Goal: Task Accomplishment & Management: Manage account settings

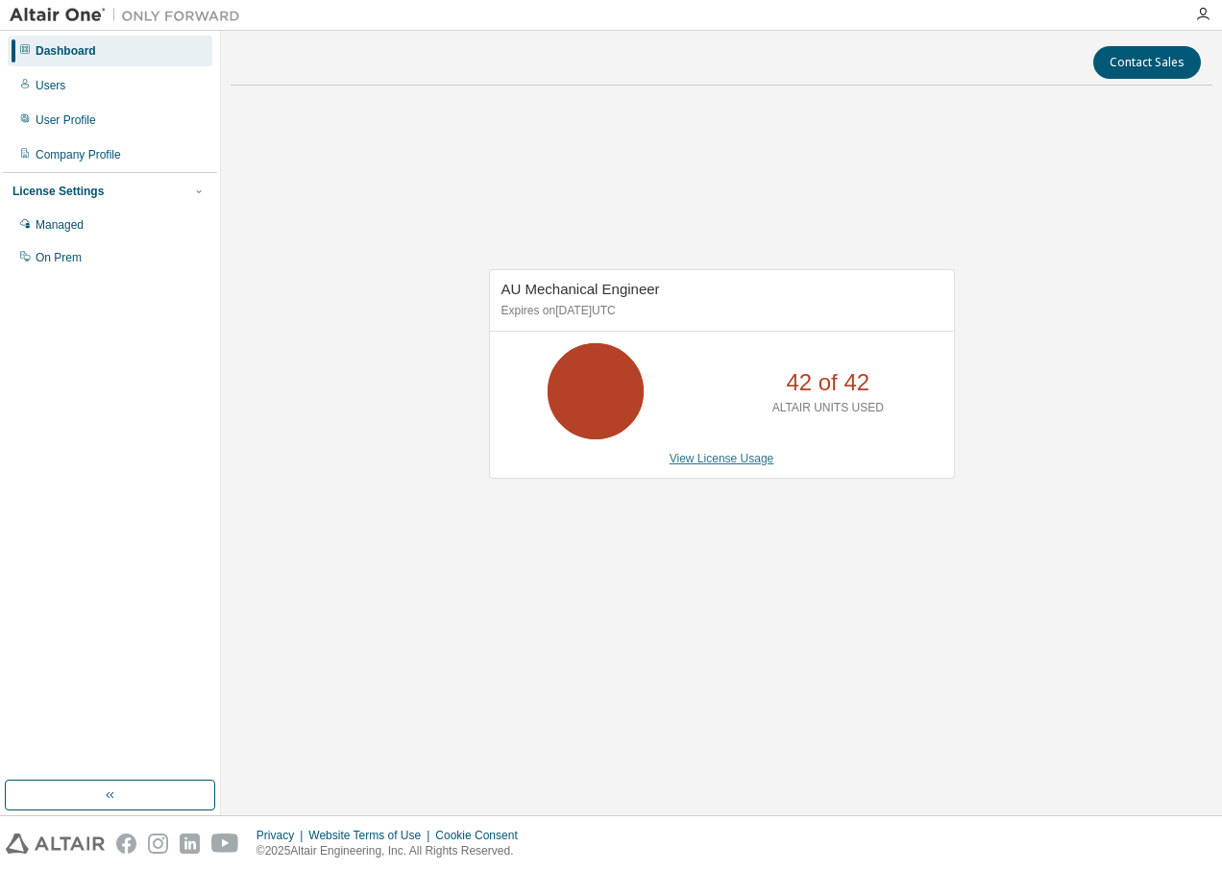
click at [720, 465] on link "View License Usage" at bounding box center [722, 458] width 105 height 13
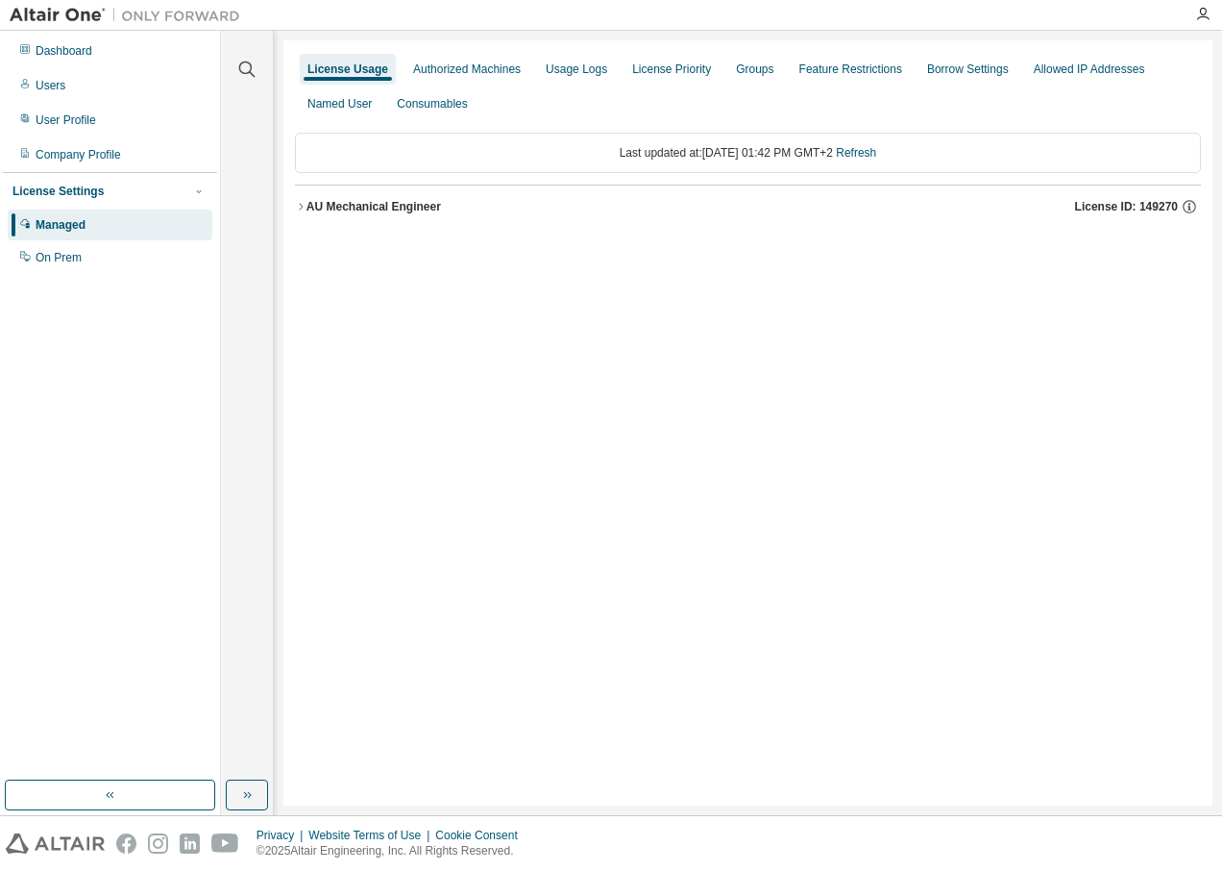
click at [310, 203] on div "AU Mechanical Engineer" at bounding box center [374, 206] width 135 height 15
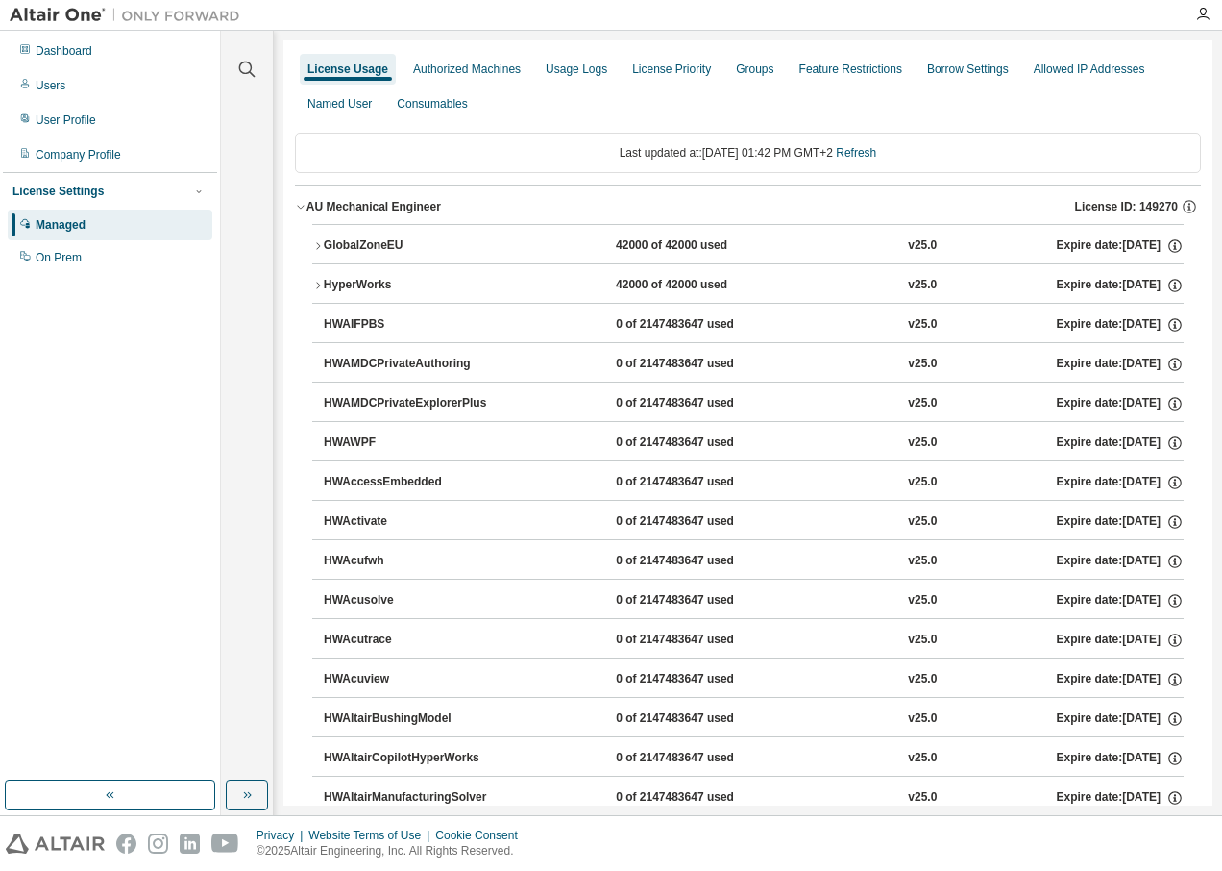
click at [323, 242] on icon "button" at bounding box center [318, 246] width 12 height 12
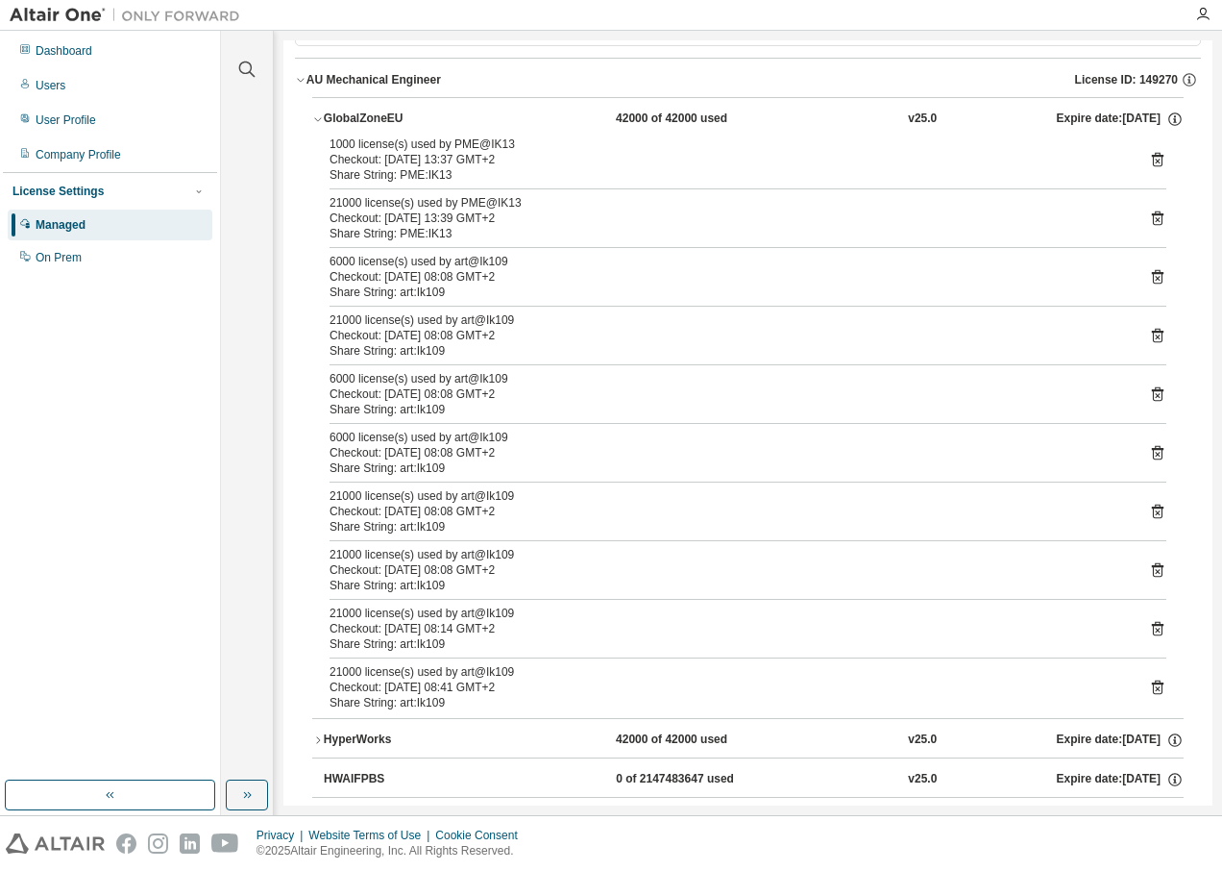
scroll to position [96, 0]
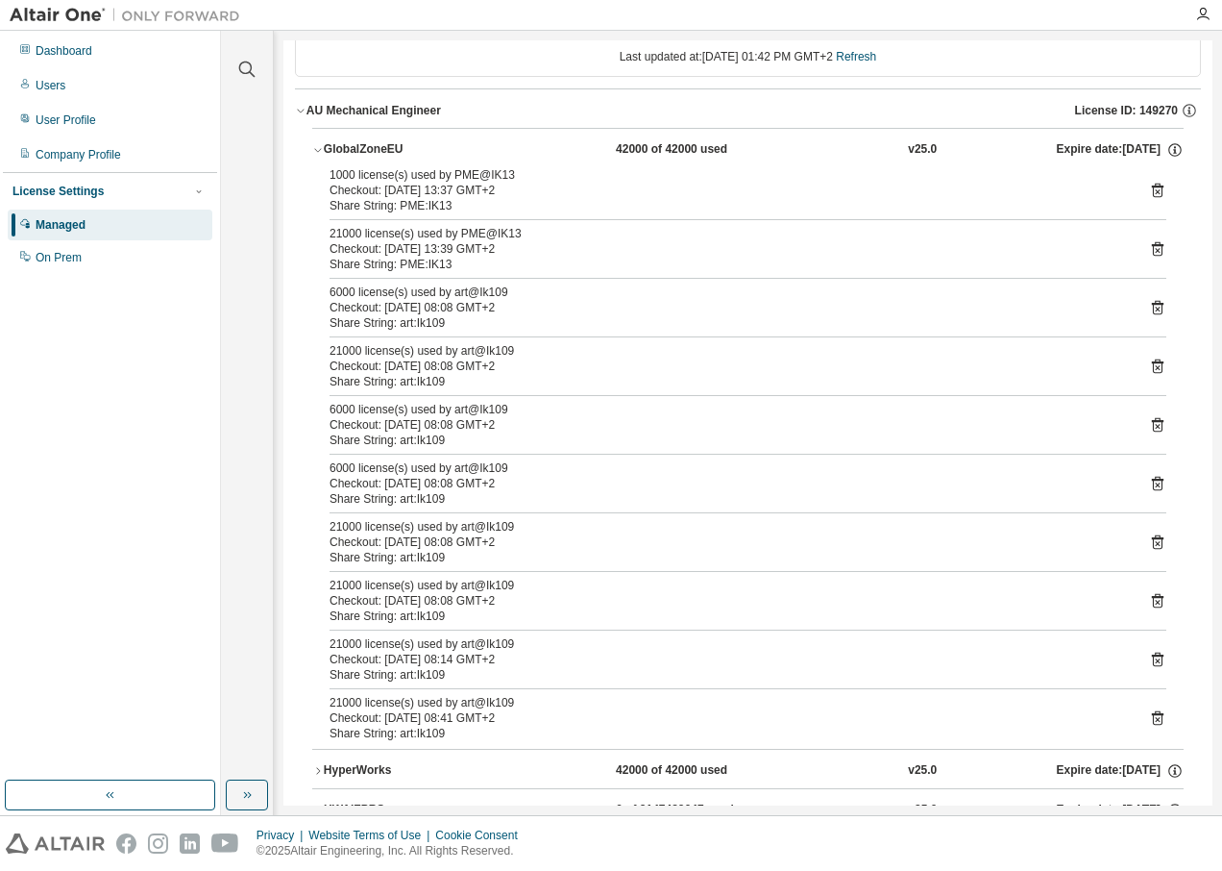
click at [1155, 193] on icon at bounding box center [1157, 191] width 5 height 5
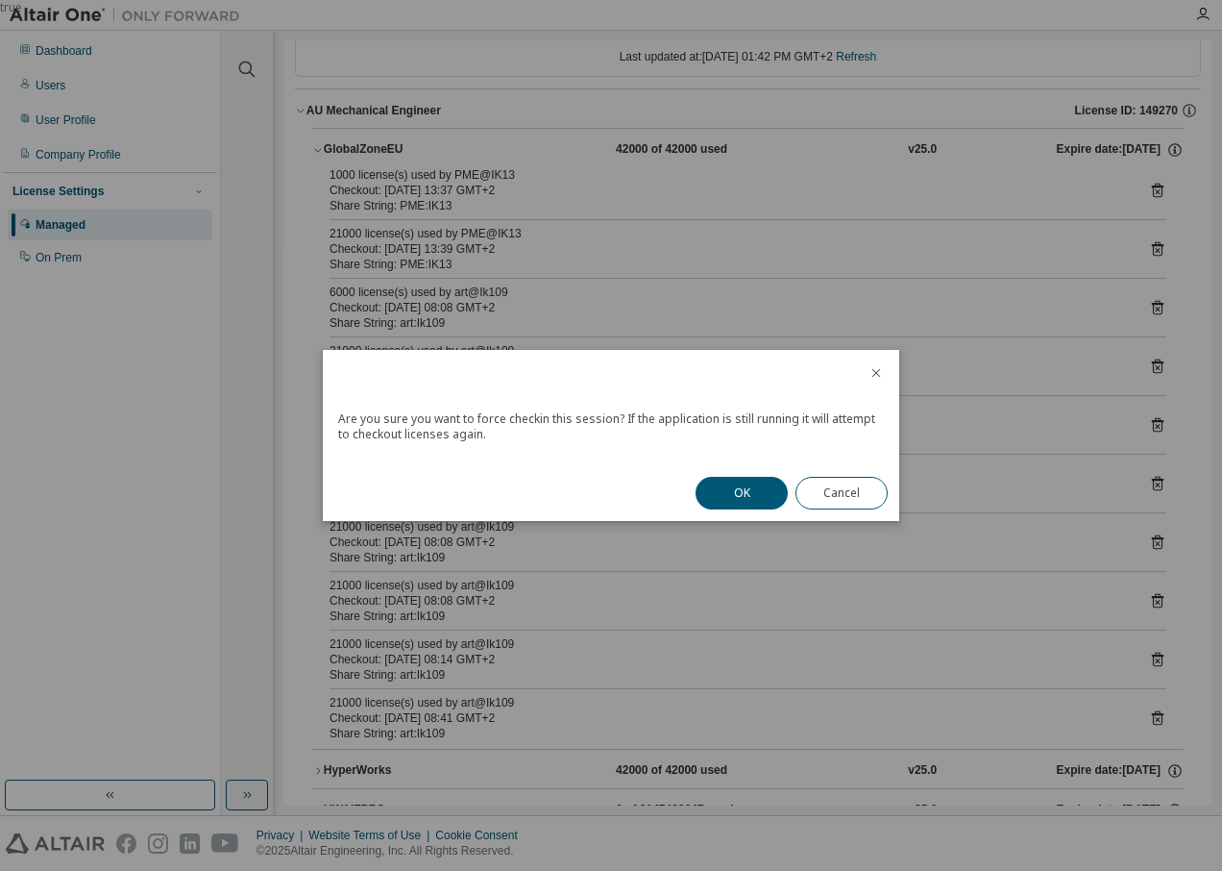
click at [774, 492] on button "OK" at bounding box center [742, 493] width 92 height 33
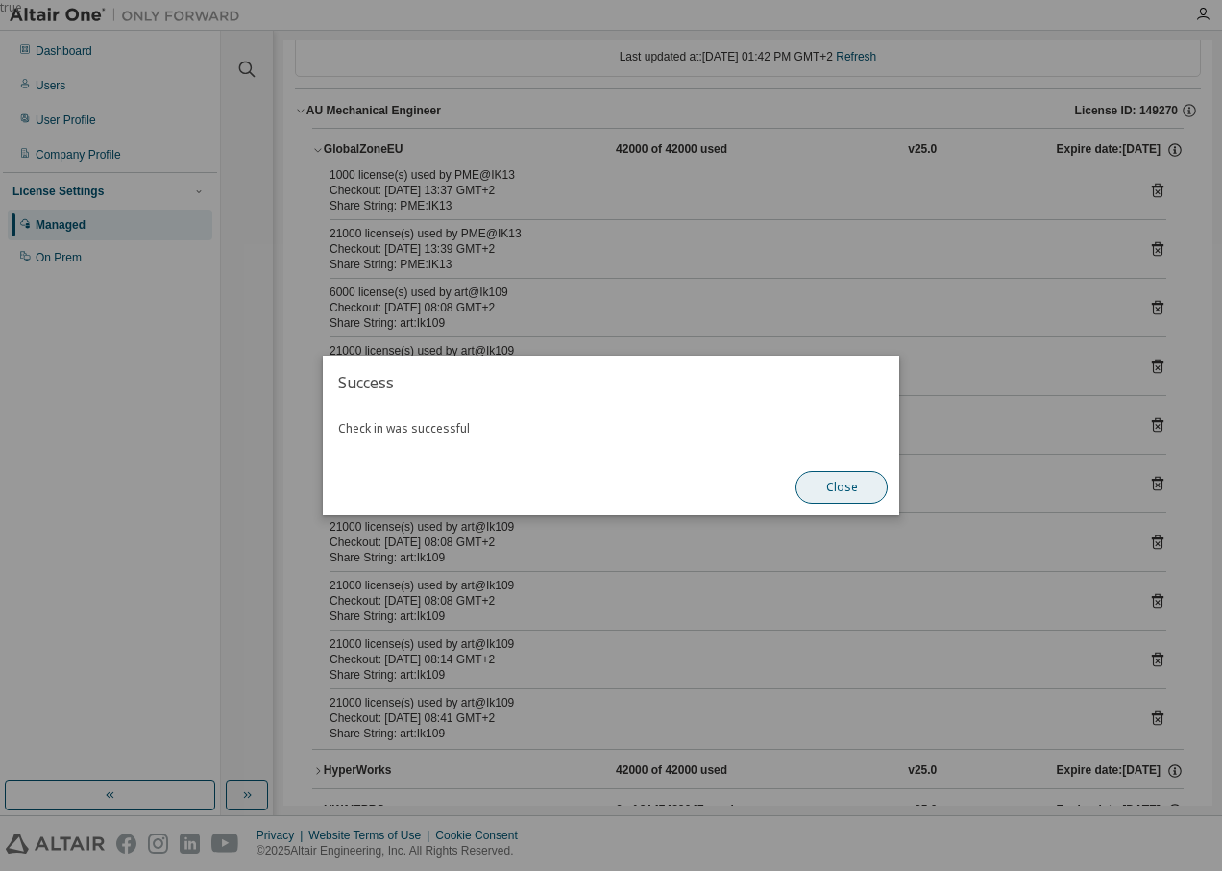
click at [860, 482] on button "Close" at bounding box center [842, 487] width 92 height 33
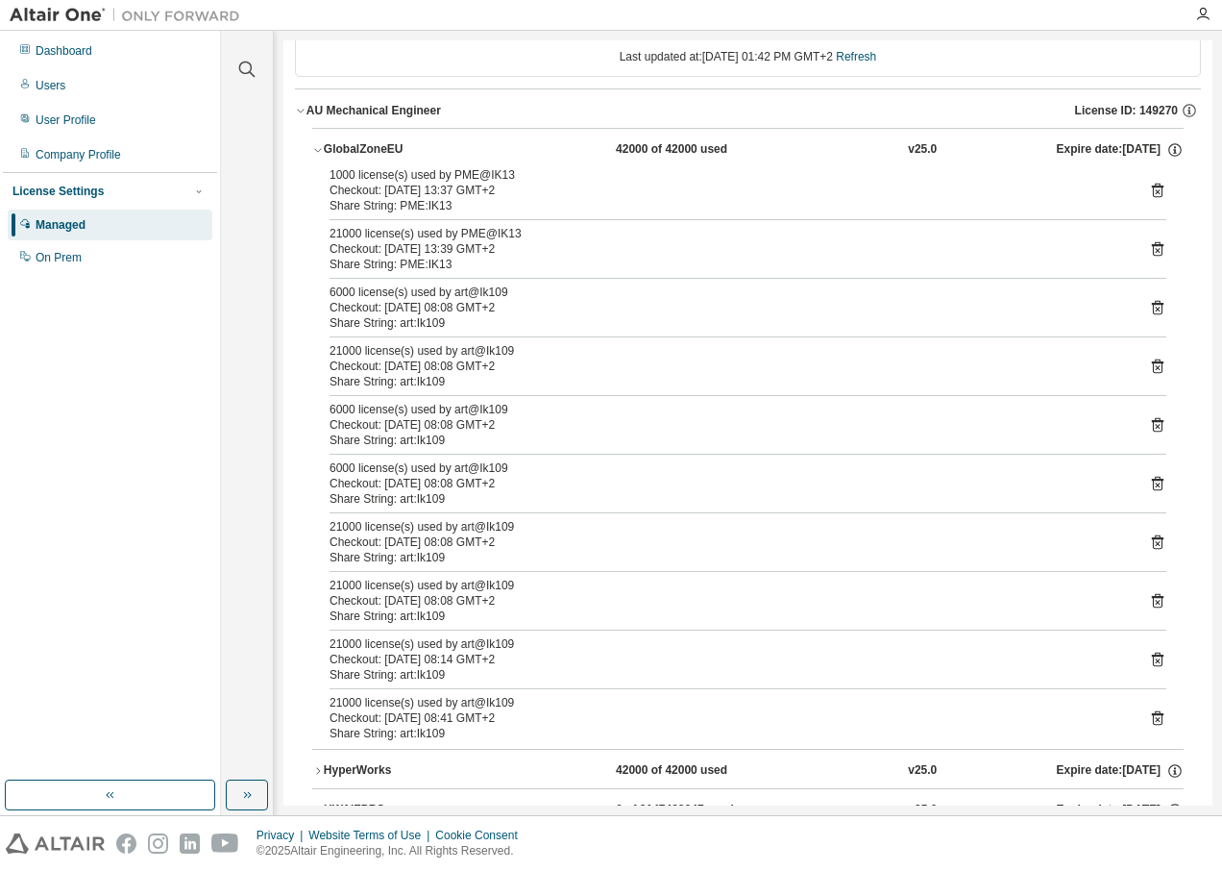
click at [1152, 245] on icon at bounding box center [1158, 249] width 12 height 14
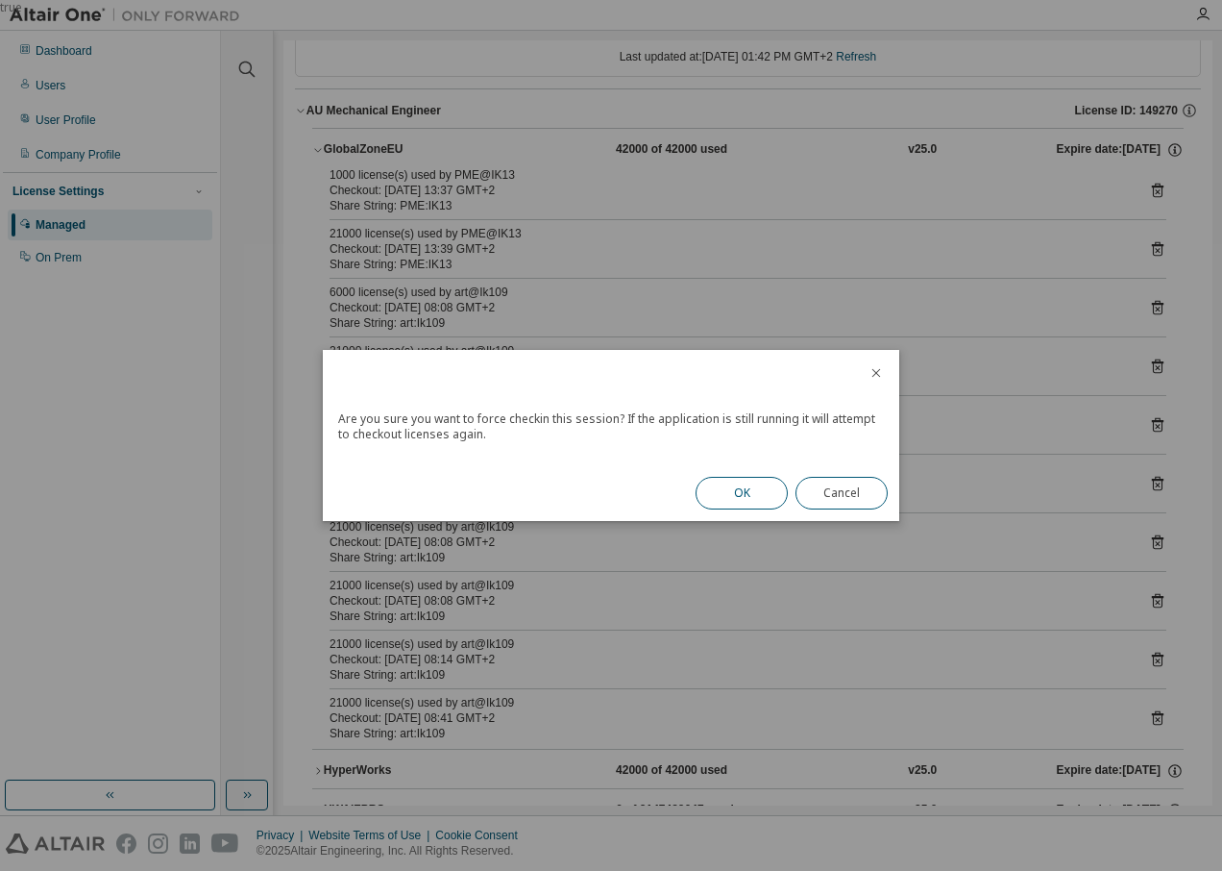
click at [734, 488] on button "OK" at bounding box center [742, 493] width 92 height 33
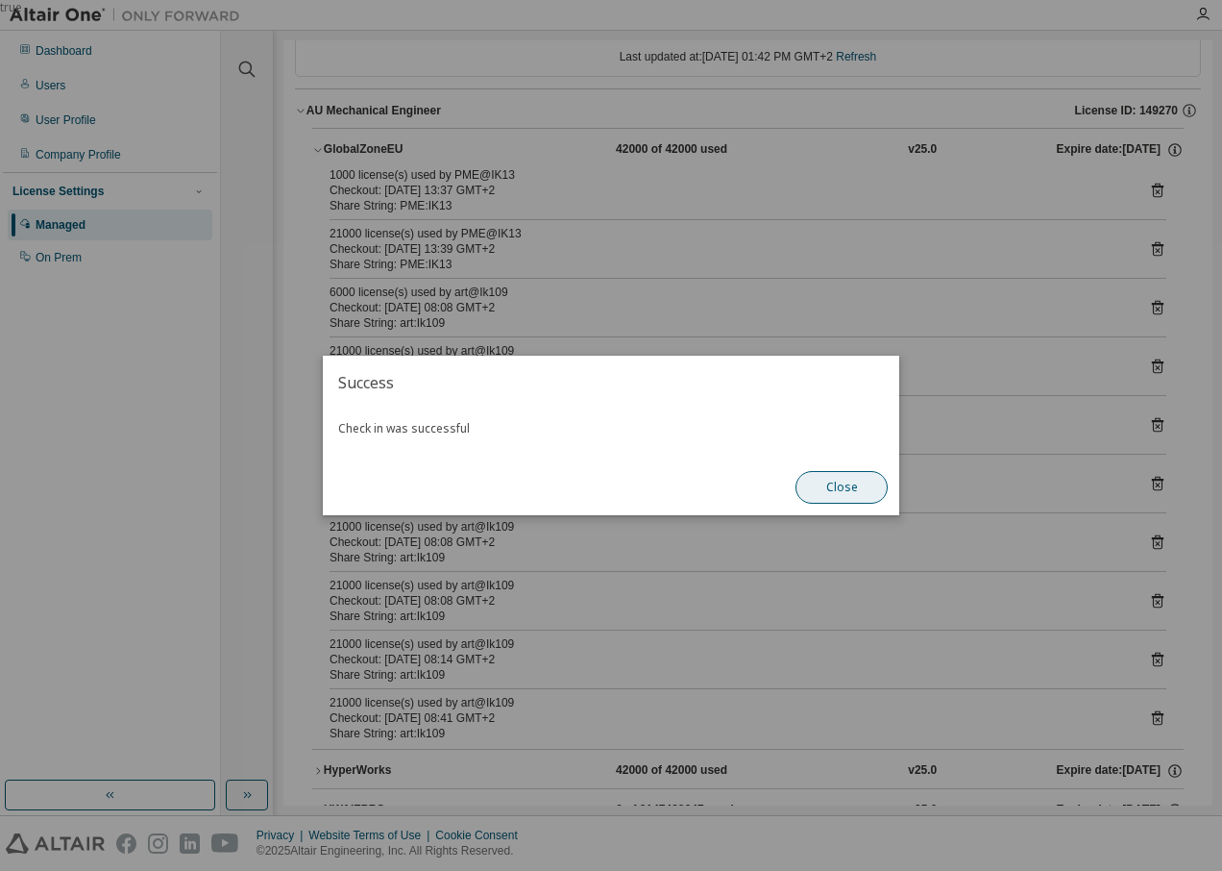
click at [840, 475] on button "Close" at bounding box center [842, 487] width 92 height 33
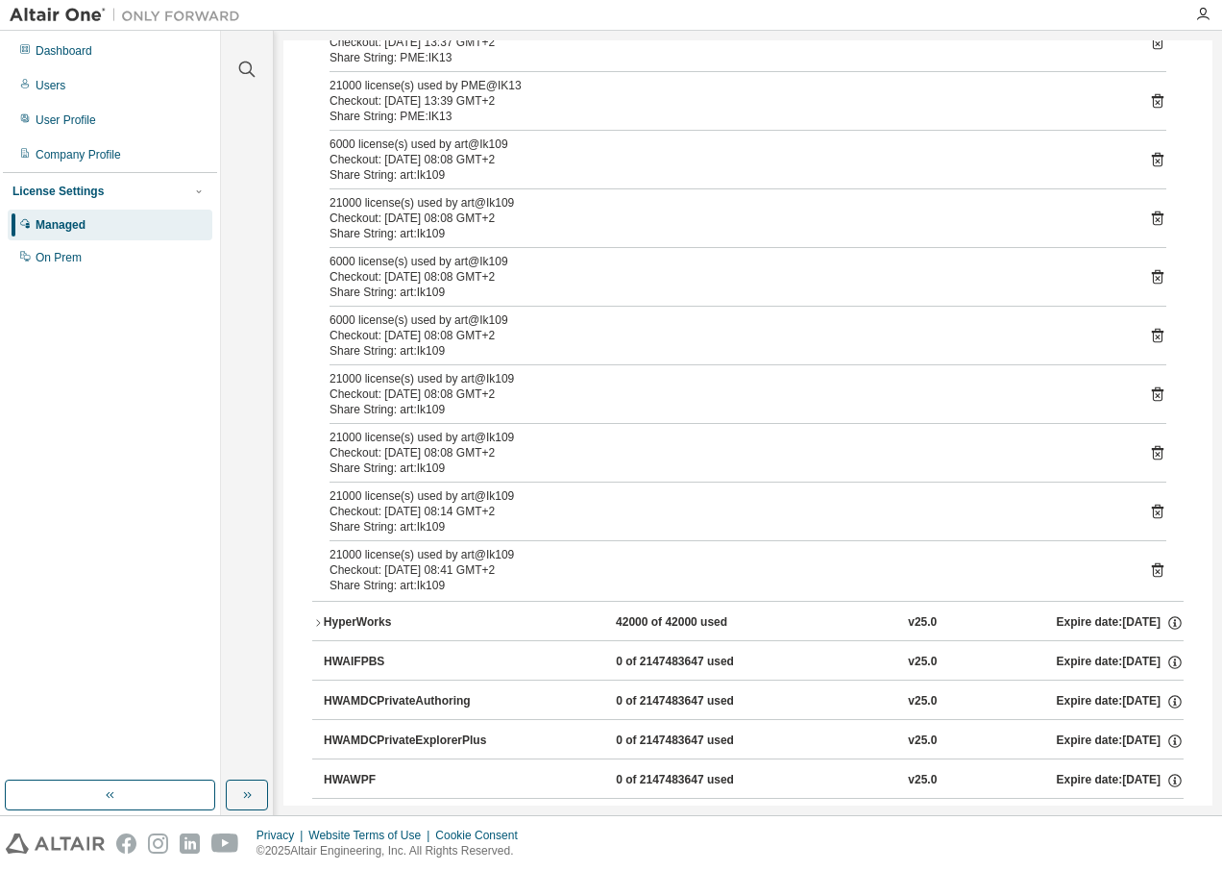
scroll to position [384, 0]
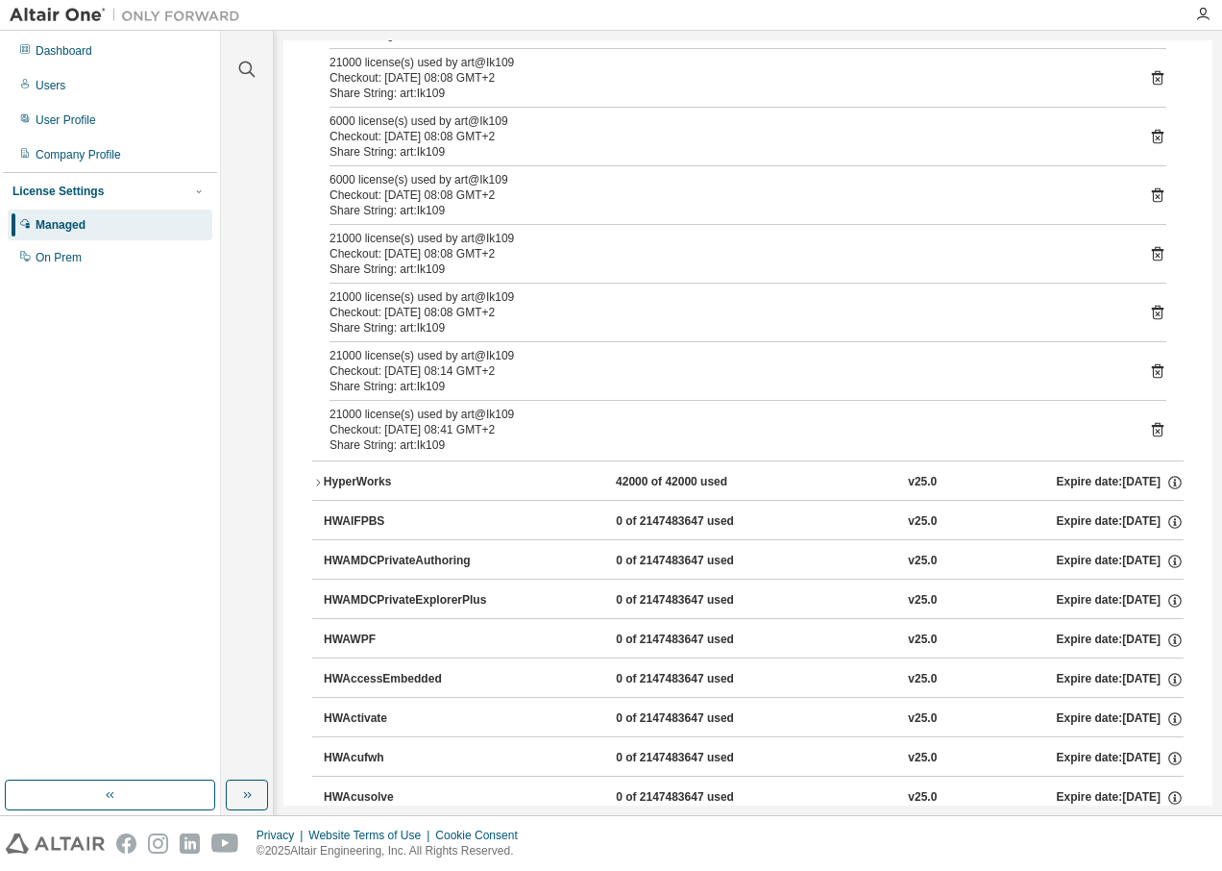
click at [320, 480] on icon "button" at bounding box center [318, 483] width 12 height 12
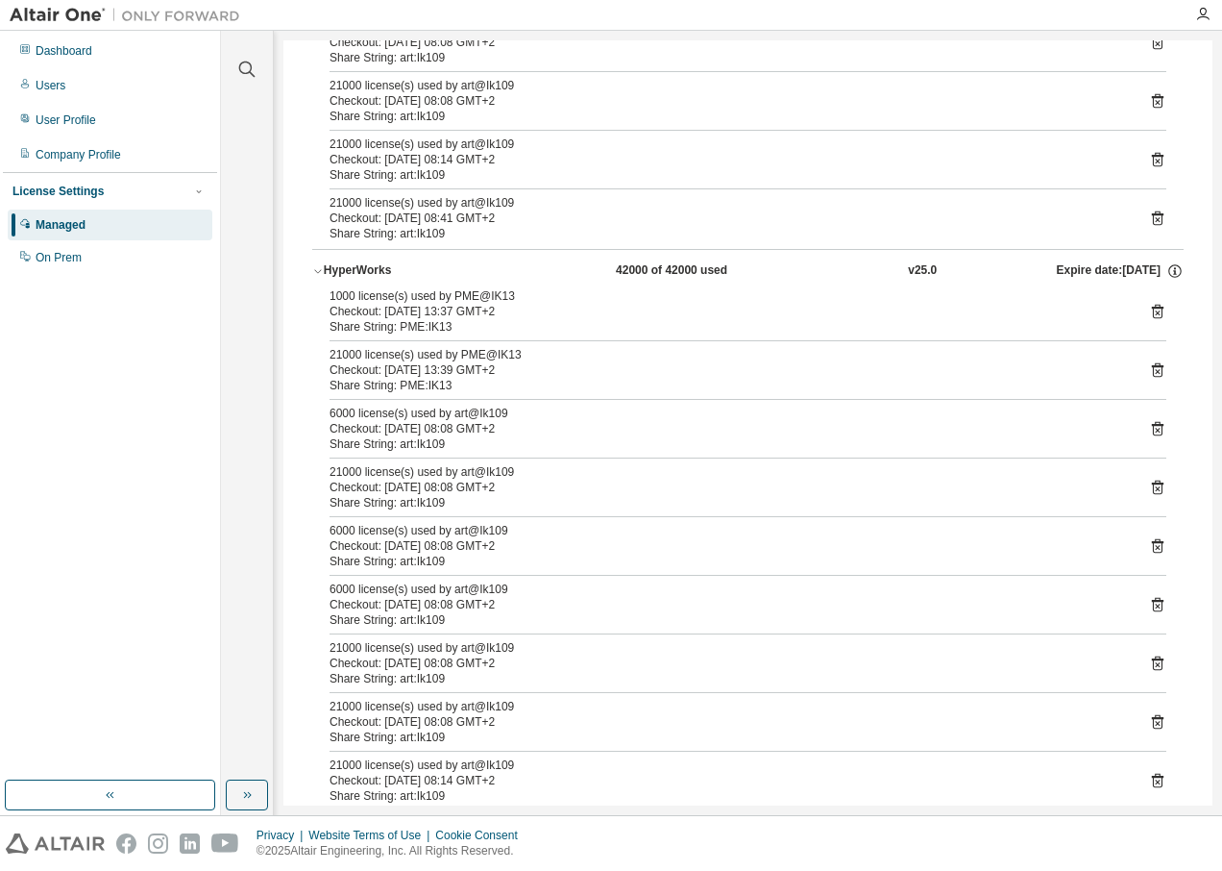
scroll to position [673, 0]
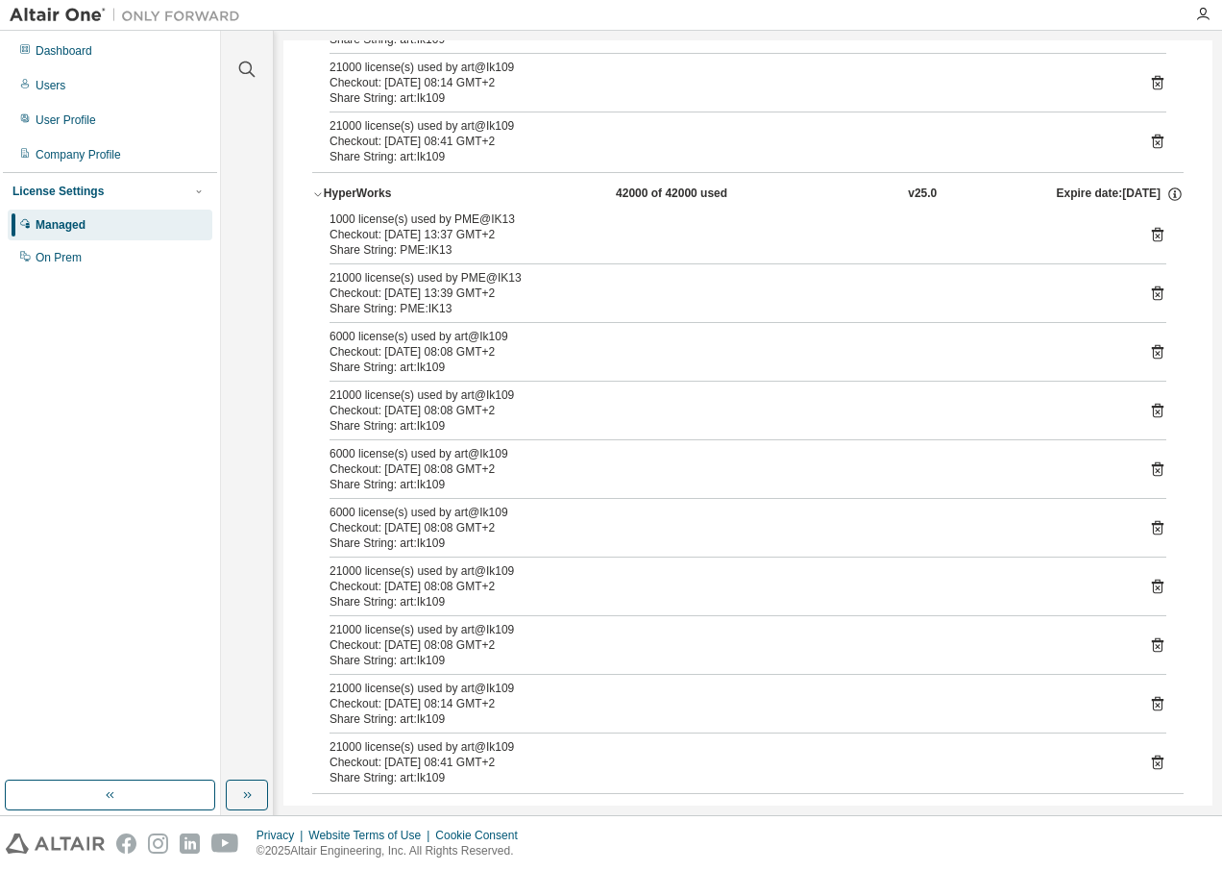
click at [1150, 239] on icon at bounding box center [1157, 234] width 17 height 17
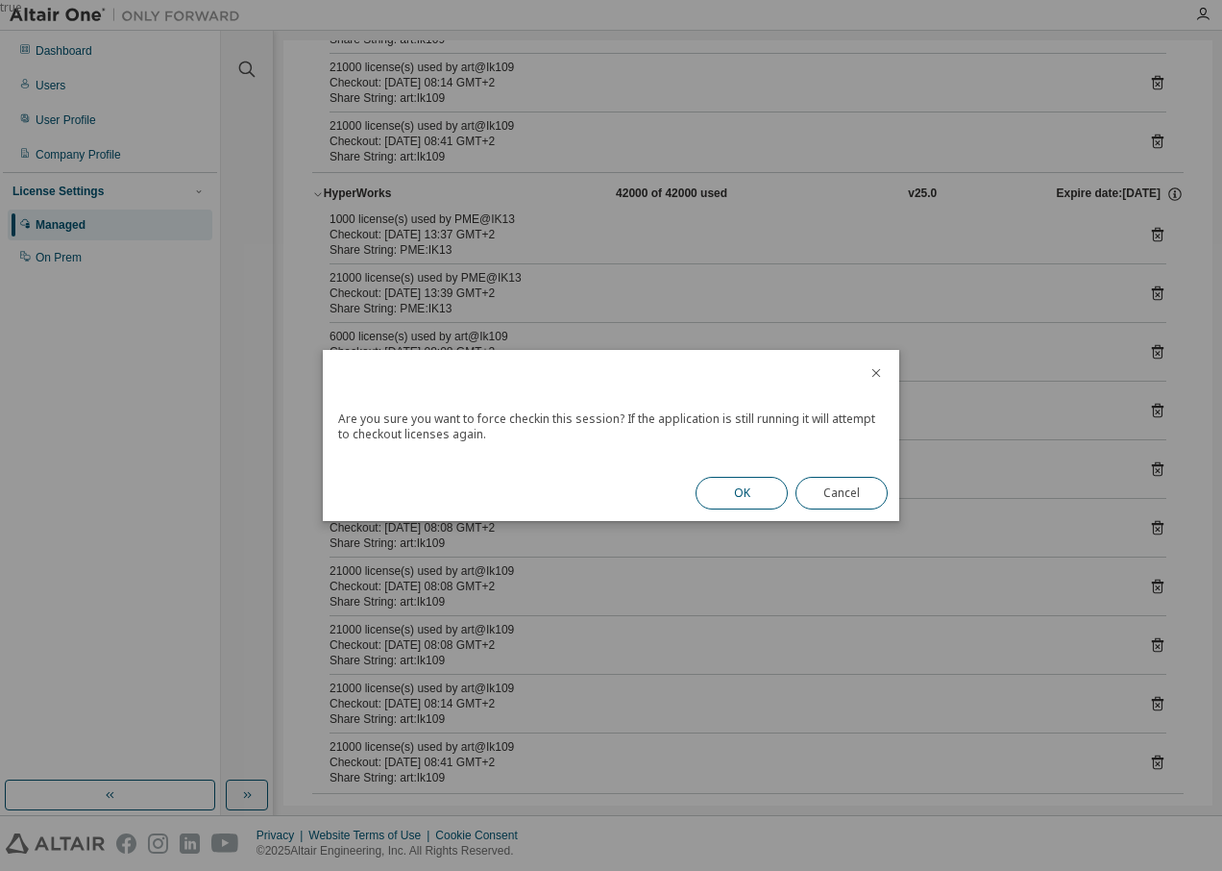
click at [759, 482] on button "OK" at bounding box center [742, 493] width 92 height 33
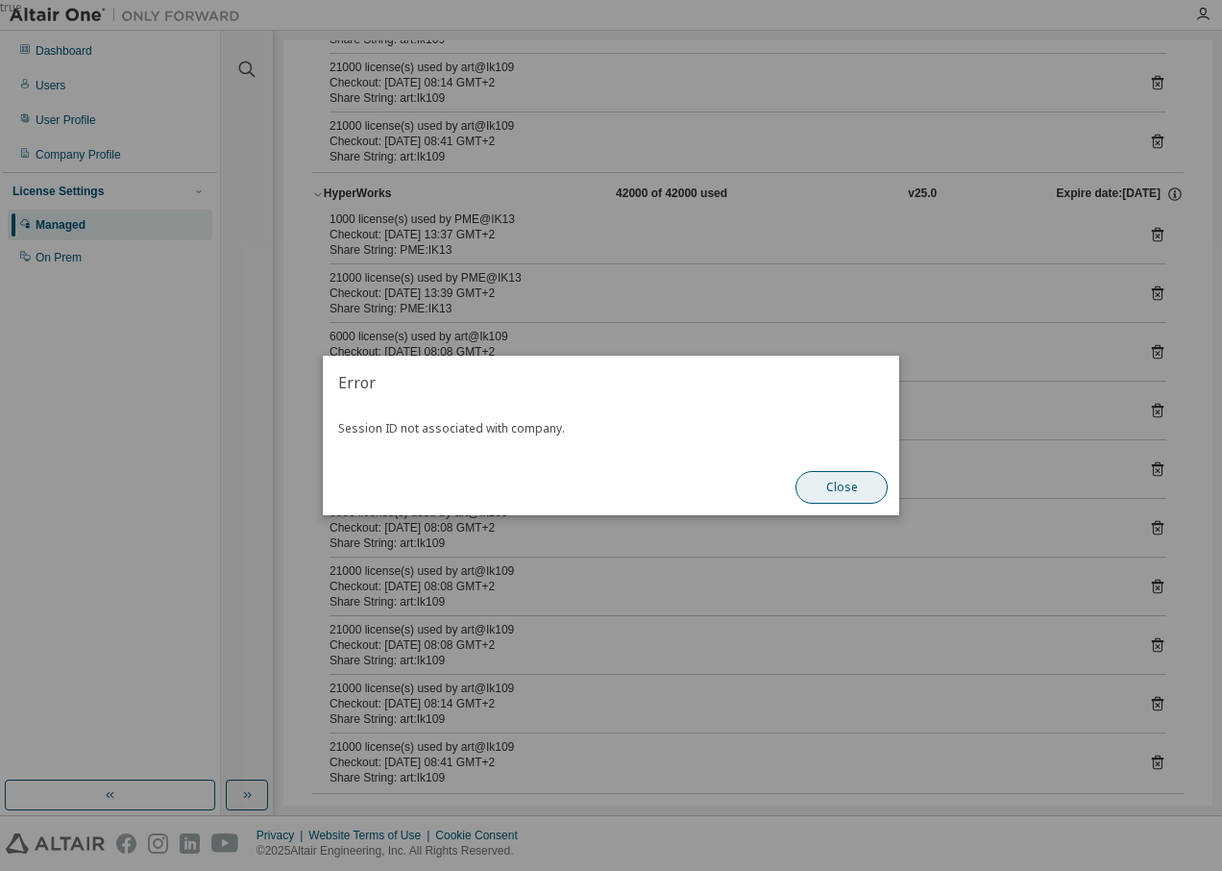
click at [850, 488] on button "Close" at bounding box center [842, 487] width 92 height 33
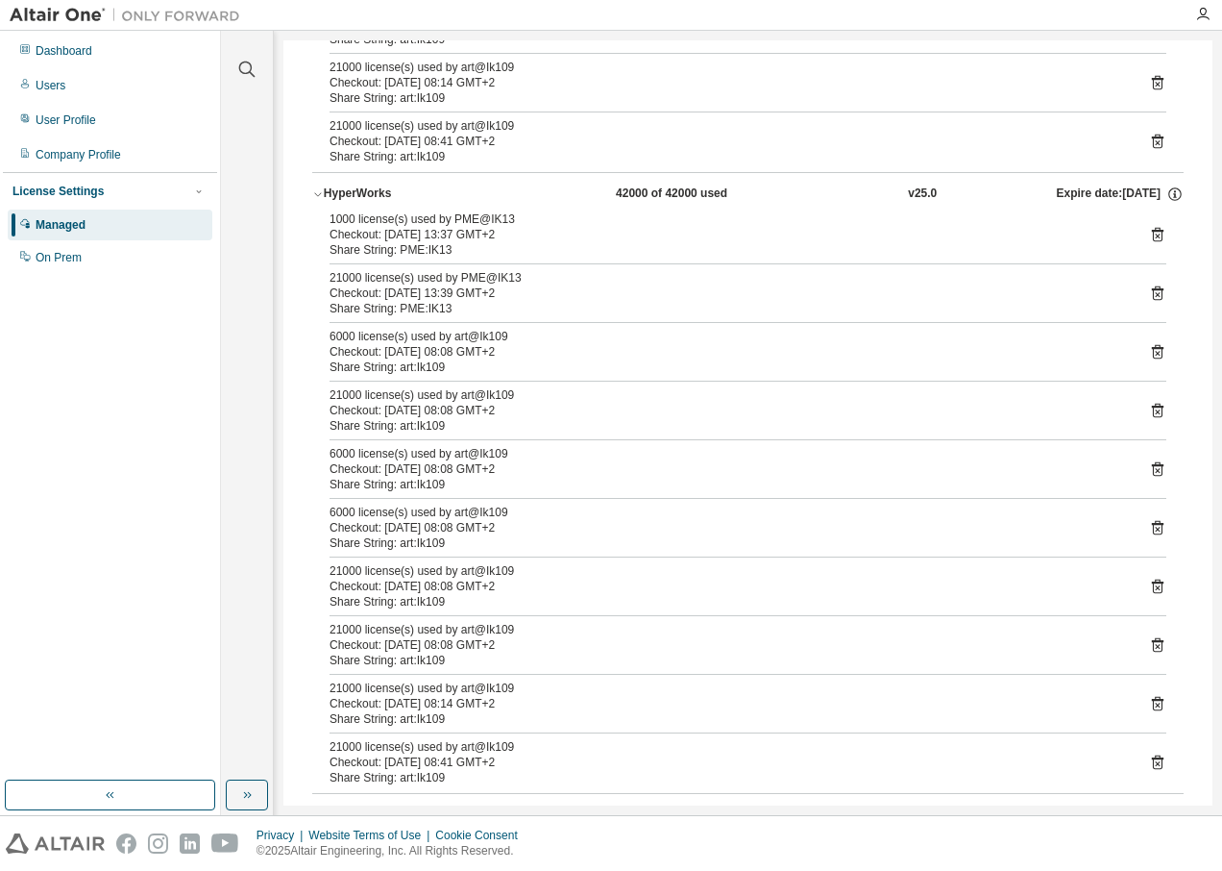
click at [1152, 296] on icon at bounding box center [1158, 293] width 12 height 14
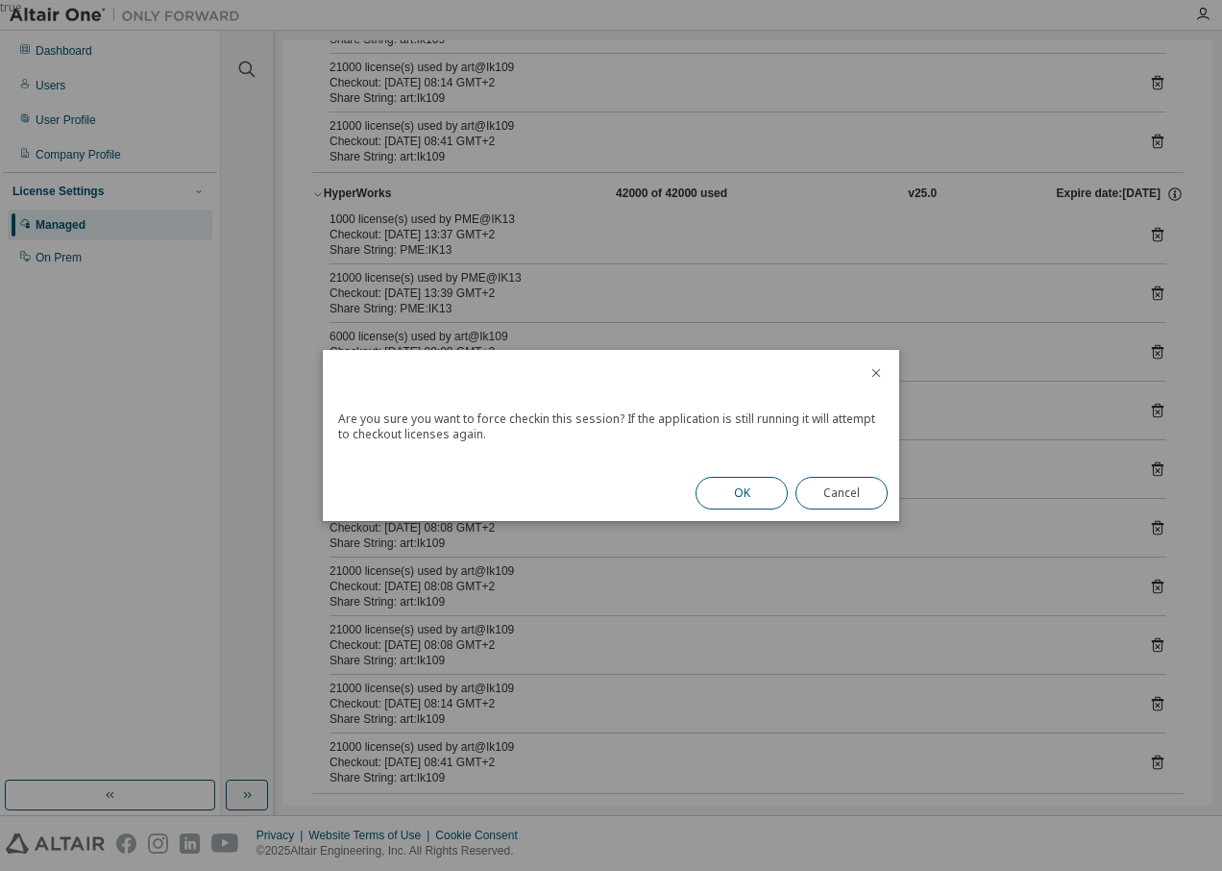
click at [722, 489] on button "OK" at bounding box center [742, 493] width 92 height 33
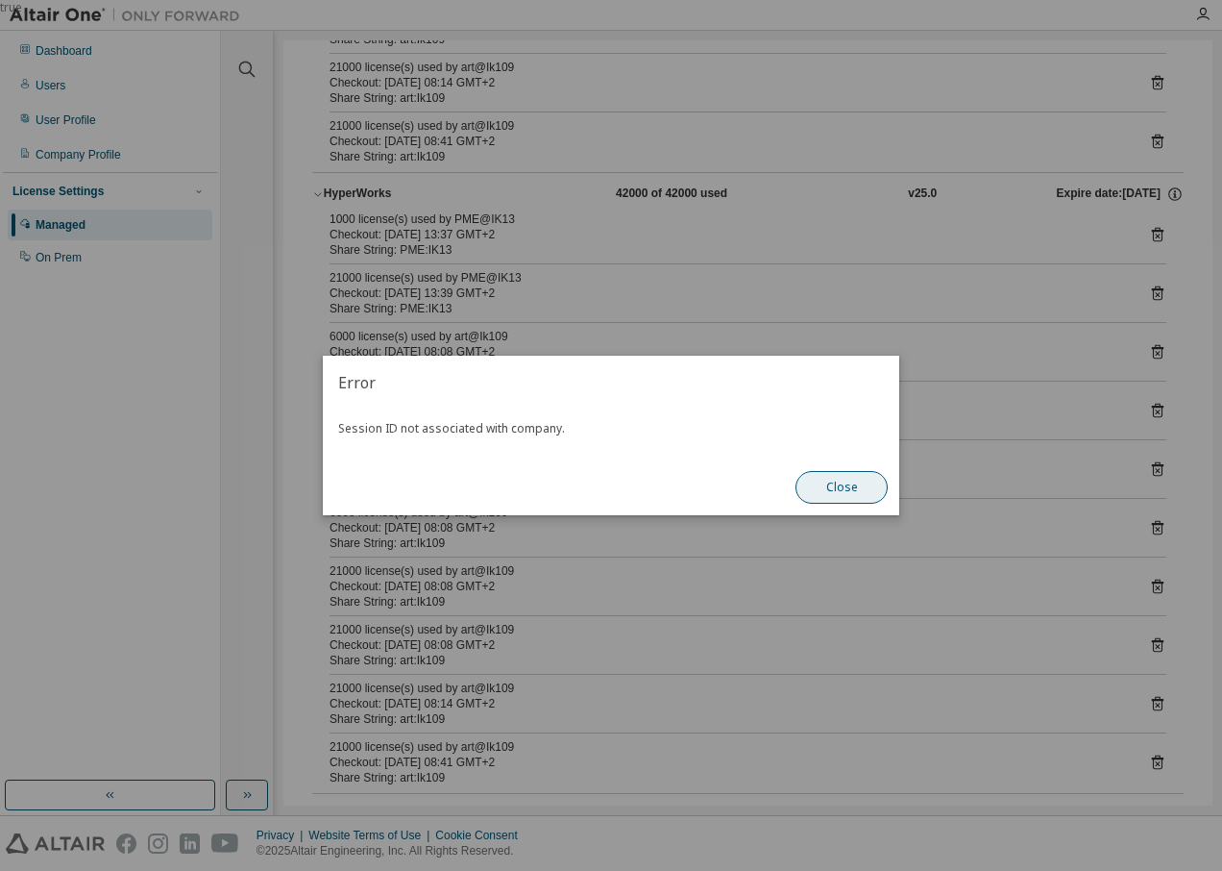
click at [868, 489] on button "Close" at bounding box center [842, 487] width 92 height 33
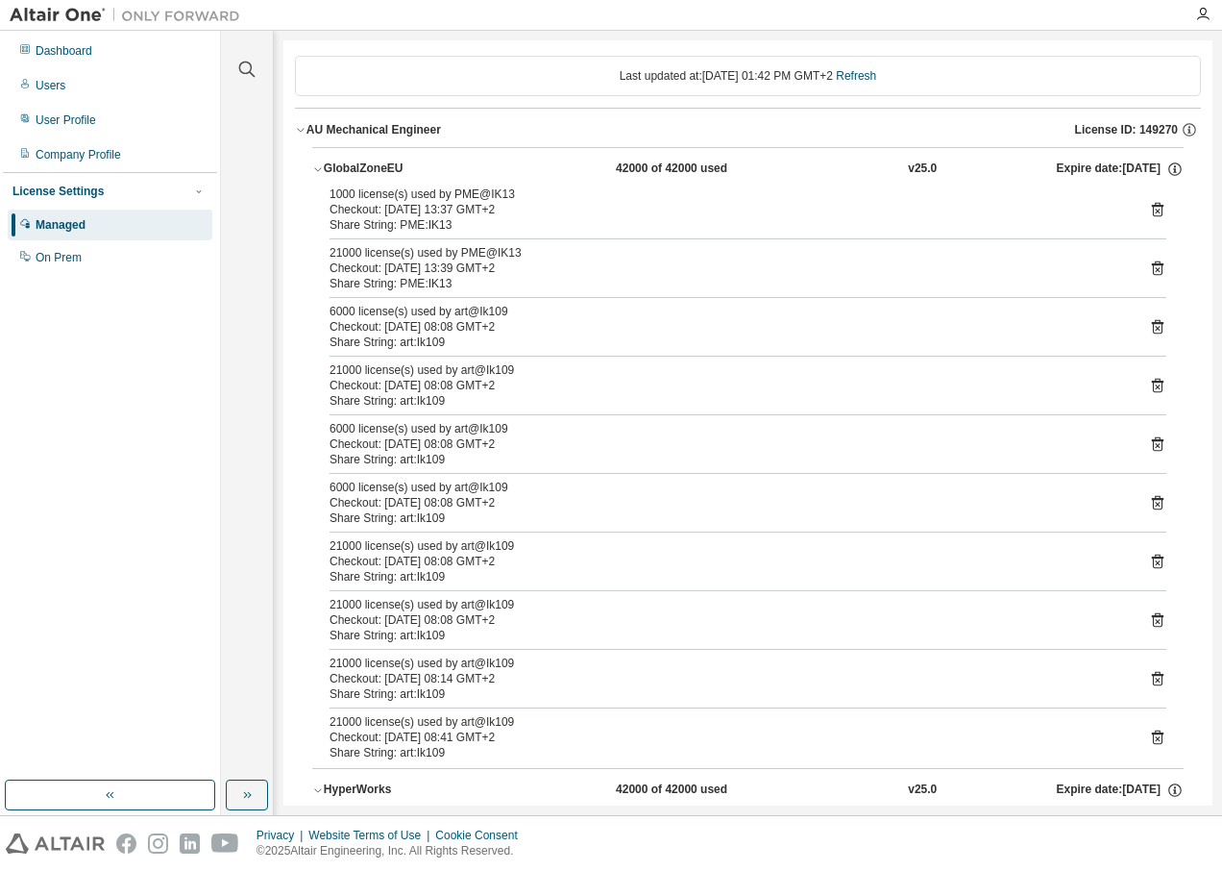
scroll to position [0, 0]
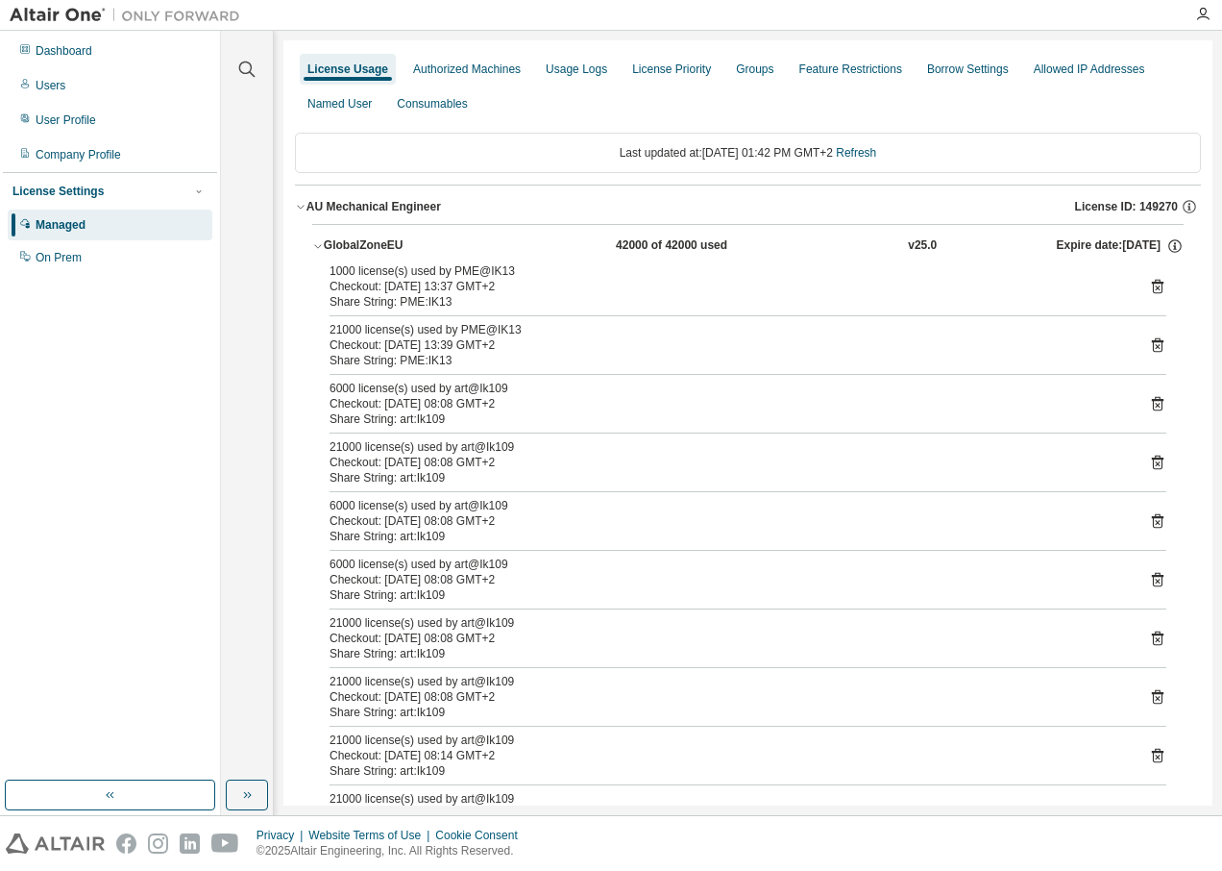
click at [67, 233] on div "Managed" at bounding box center [61, 224] width 50 height 15
click at [116, 61] on div "Dashboard" at bounding box center [110, 51] width 205 height 31
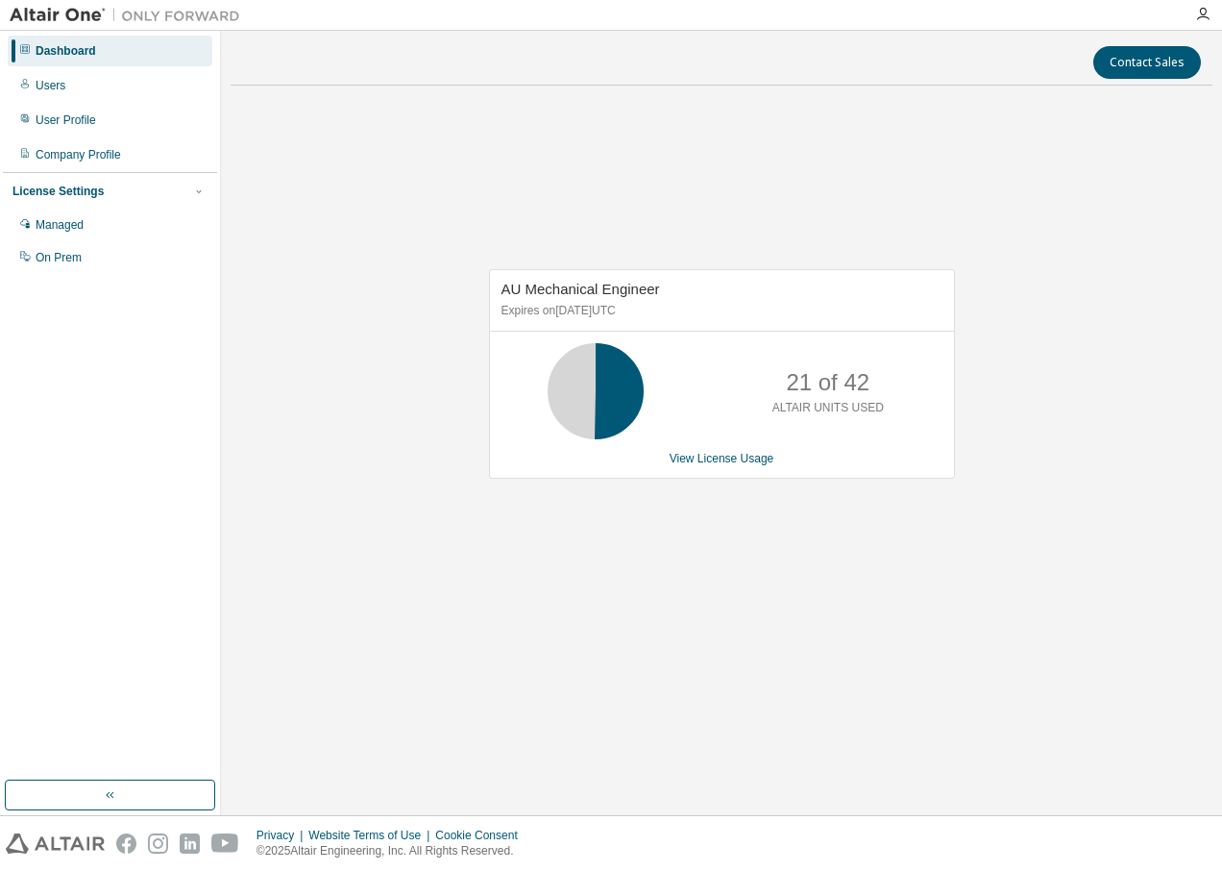
click at [423, 329] on div "AU Mechanical Engineer Expires on September 1, 2026 UTC 21 of 42 ALTAIR UNITS U…" at bounding box center [722, 384] width 982 height 566
click at [719, 462] on link "View License Usage" at bounding box center [722, 458] width 105 height 13
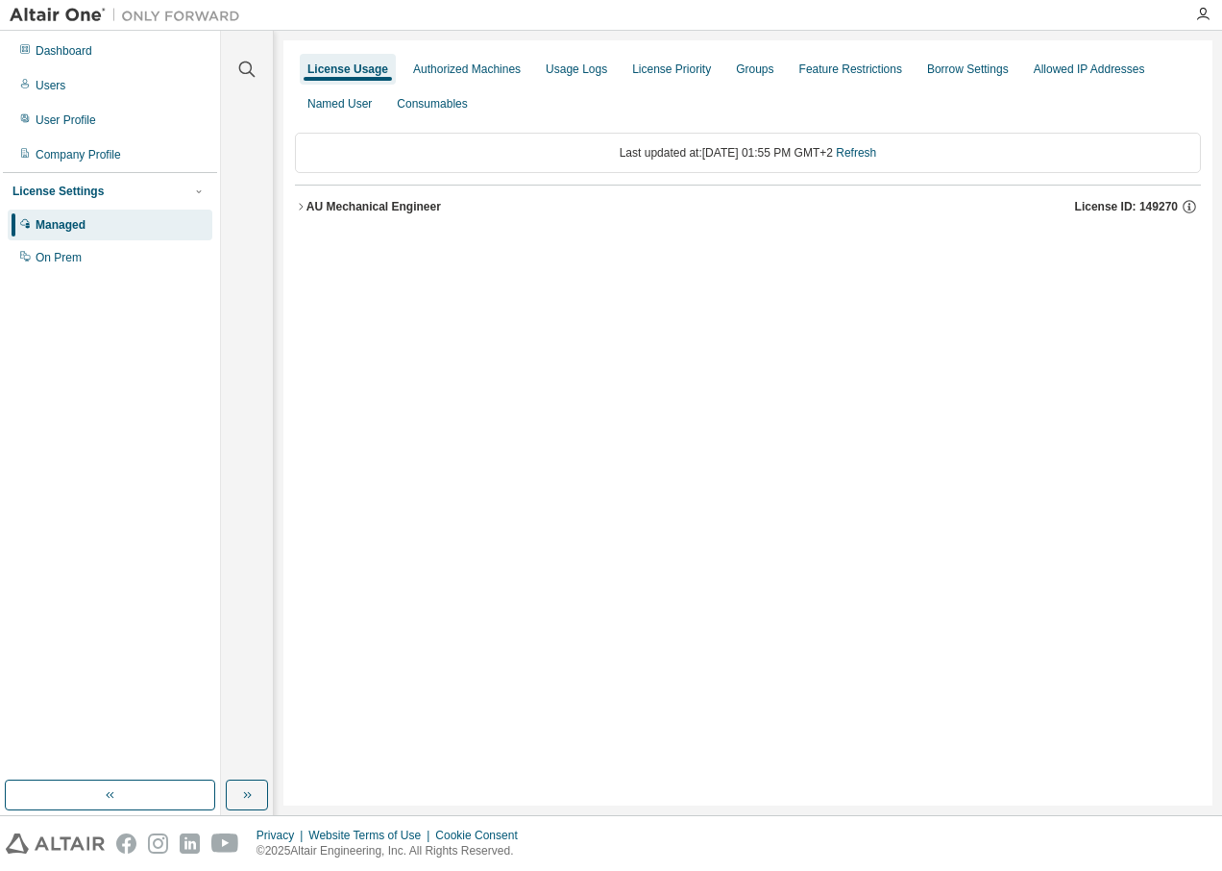
click at [295, 209] on icon "button" at bounding box center [301, 207] width 12 height 12
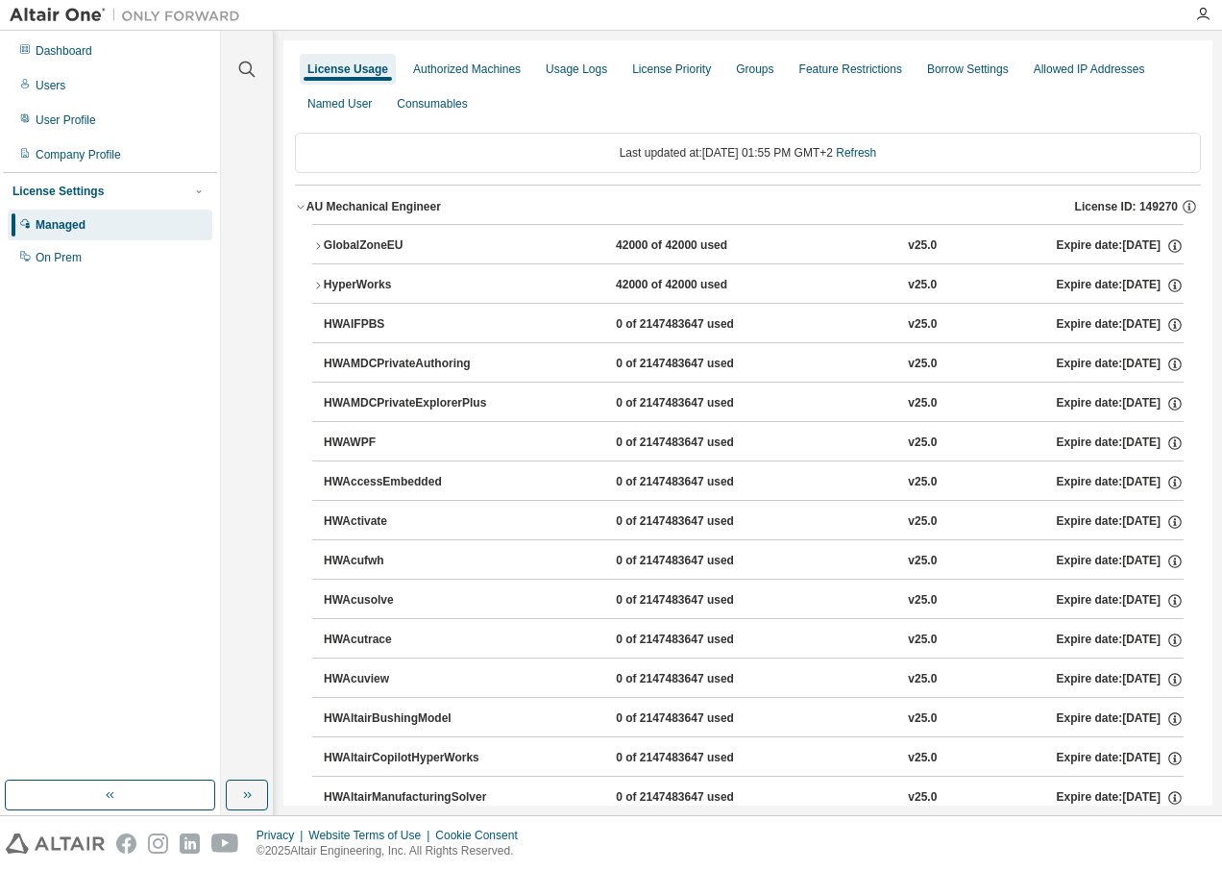
click at [320, 248] on icon "button" at bounding box center [318, 246] width 12 height 12
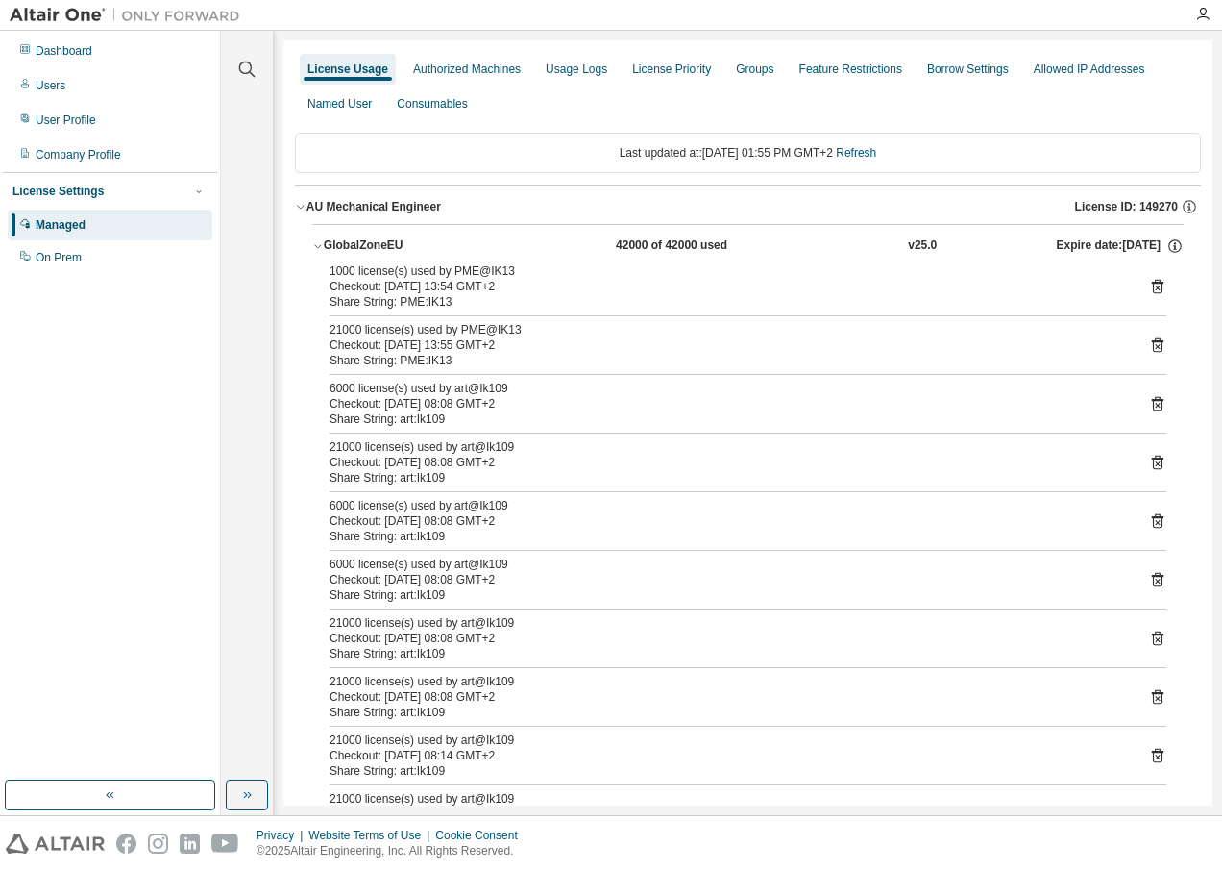
click at [1149, 345] on icon at bounding box center [1157, 344] width 17 height 17
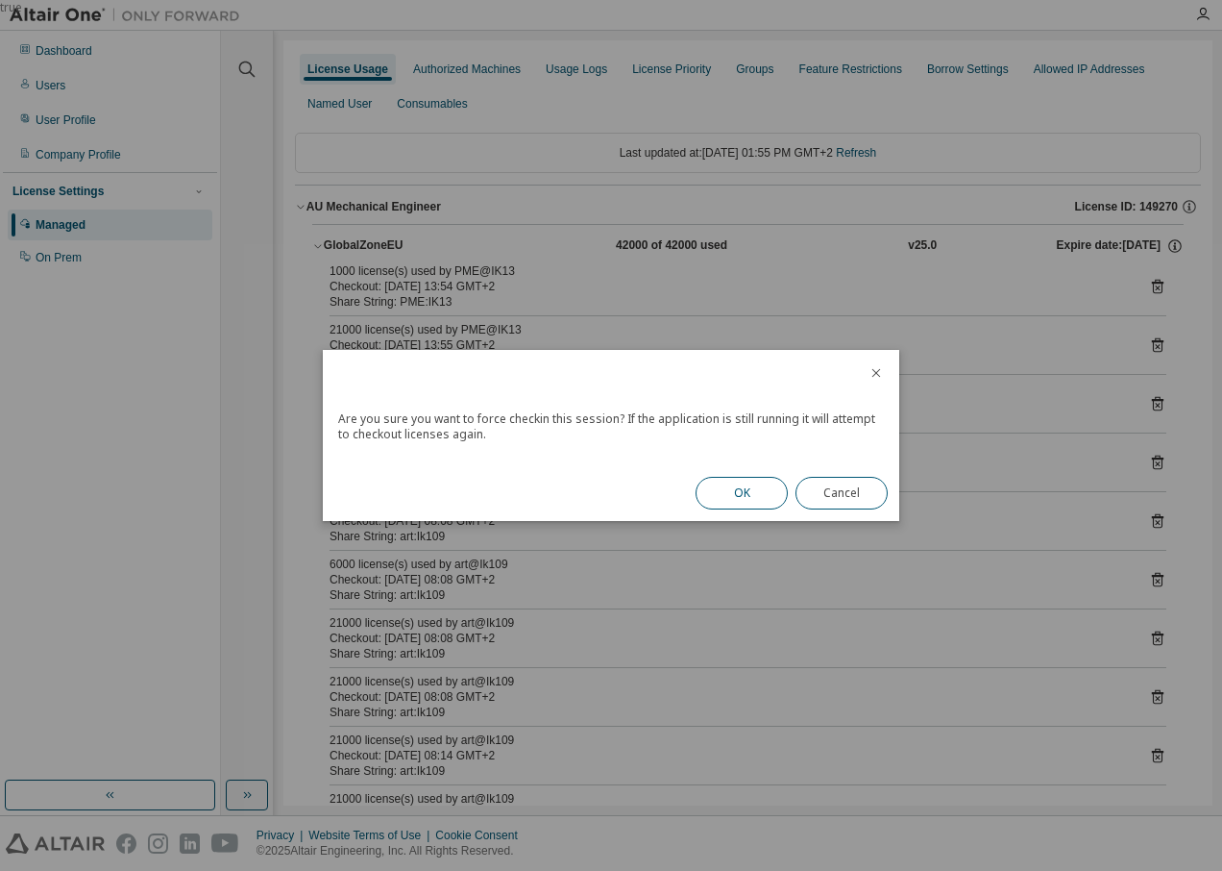
click at [747, 504] on button "OK" at bounding box center [742, 493] width 92 height 33
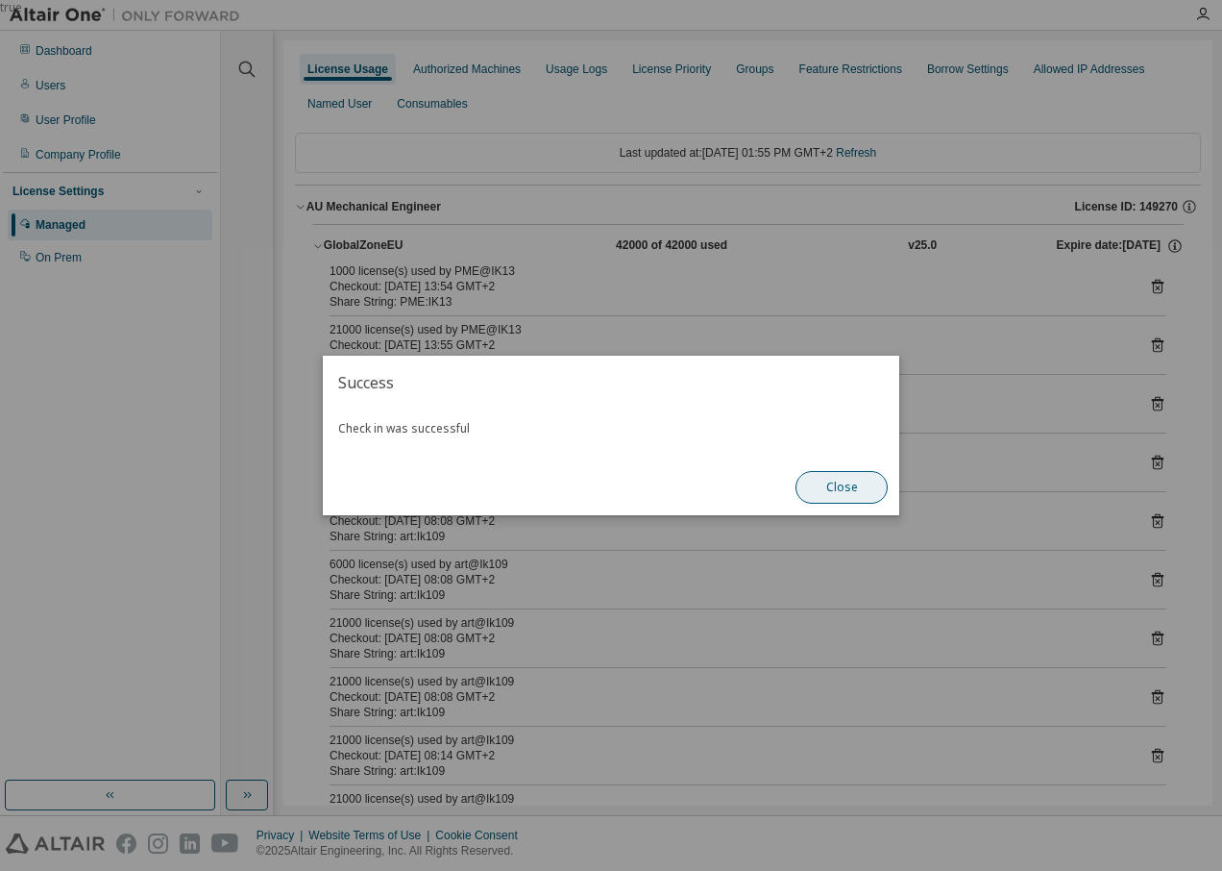
click at [856, 494] on button "Close" at bounding box center [842, 487] width 92 height 33
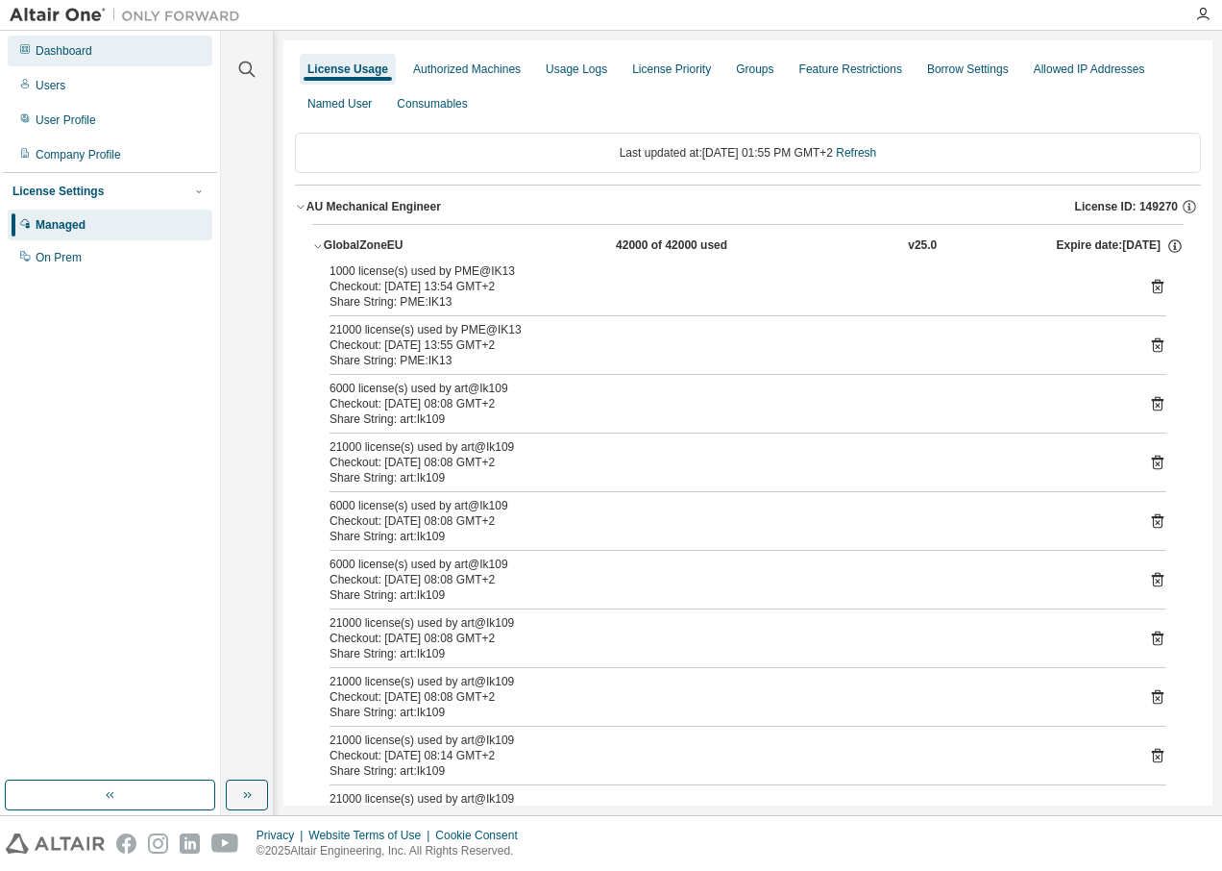
click at [132, 50] on div "Dashboard" at bounding box center [110, 51] width 205 height 31
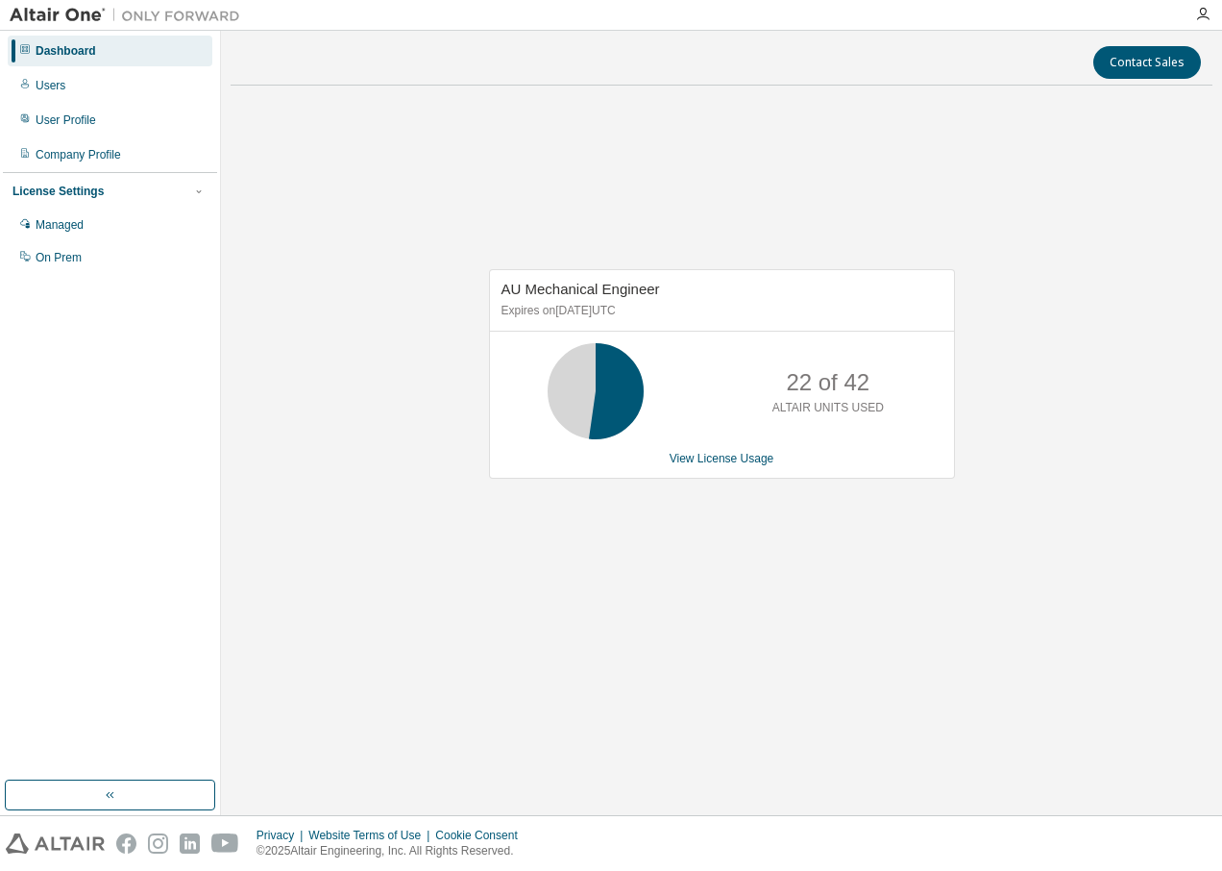
click at [567, 140] on div "AU Mechanical Engineer Expires on September 1, 2026 UTC 22 of 42 ALTAIR UNITS U…" at bounding box center [722, 384] width 982 height 566
click at [997, 468] on div "AU Mechanical Engineer Expires on September 1, 2026 UTC 22 of 42 ALTAIR UNITS U…" at bounding box center [722, 384] width 982 height 566
click at [912, 182] on div "AU Mechanical Engineer Expires on September 1, 2026 UTC 22 of 42 ALTAIR UNITS U…" at bounding box center [722, 384] width 982 height 566
click at [1038, 367] on div "AU Mechanical Engineer Expires on [DATE] UTC 30 of 42 ALTAIR UNITS USED View Li…" at bounding box center [722, 384] width 982 height 566
